Goal: Navigation & Orientation: Find specific page/section

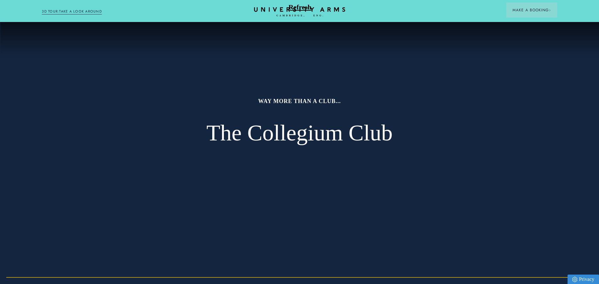
scroll to position [31, 0]
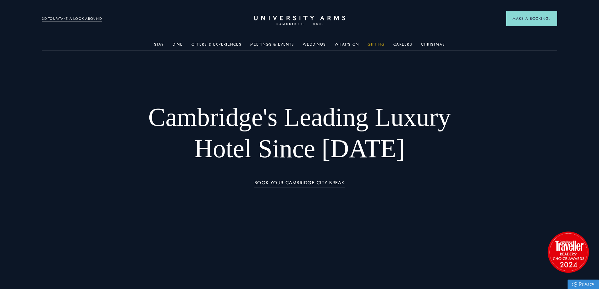
click at [379, 43] on link "Gifting" at bounding box center [376, 46] width 17 height 8
click at [355, 43] on link "What's On" at bounding box center [346, 46] width 24 height 8
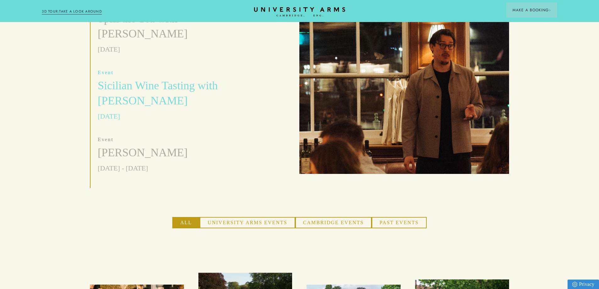
scroll to position [189, 0]
